Goal: Browse casually: Explore the website without a specific task or goal

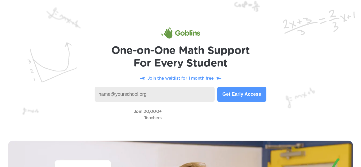
click at [233, 88] on button "Get Early Access" at bounding box center [241, 94] width 49 height 15
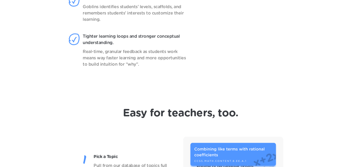
scroll to position [515, 0]
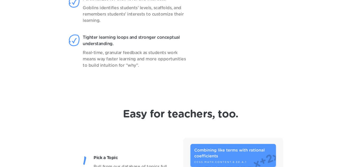
click at [249, 77] on video at bounding box center [250, 18] width 83 height 132
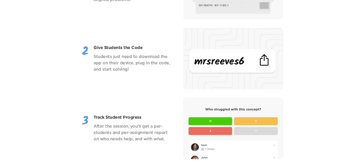
scroll to position [700, 0]
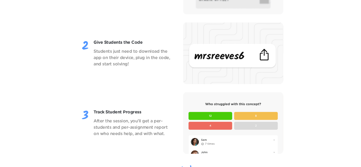
click at [209, 118] on img at bounding box center [233, 123] width 100 height 62
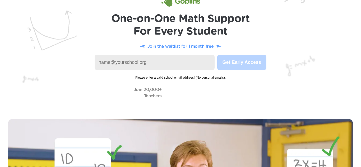
scroll to position [0, 0]
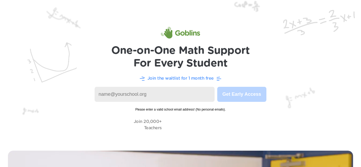
click at [129, 92] on input at bounding box center [155, 94] width 120 height 15
click at [109, 93] on input at bounding box center [155, 94] width 120 height 15
click at [98, 94] on input at bounding box center [155, 94] width 120 height 15
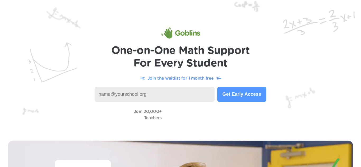
click at [170, 116] on video at bounding box center [190, 114] width 53 height 15
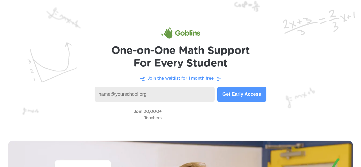
click at [170, 116] on video at bounding box center [190, 114] width 53 height 15
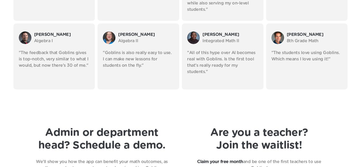
scroll to position [1009, 0]
